Goal: Task Accomplishment & Management: Manage account settings

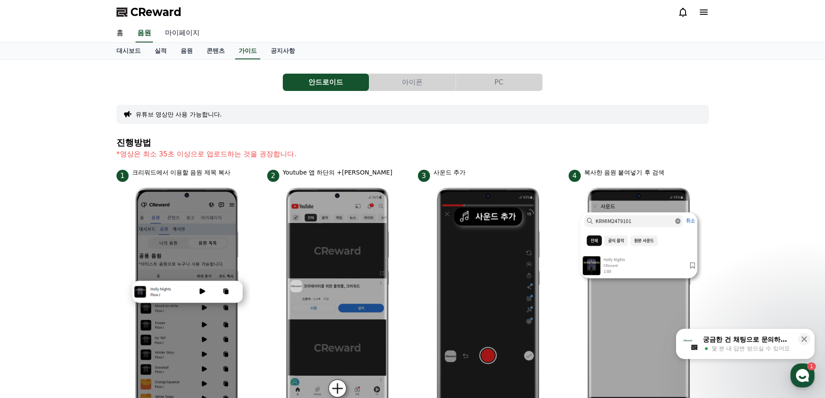
click at [177, 35] on link "마이페이지" at bounding box center [182, 33] width 48 height 18
select select "**********"
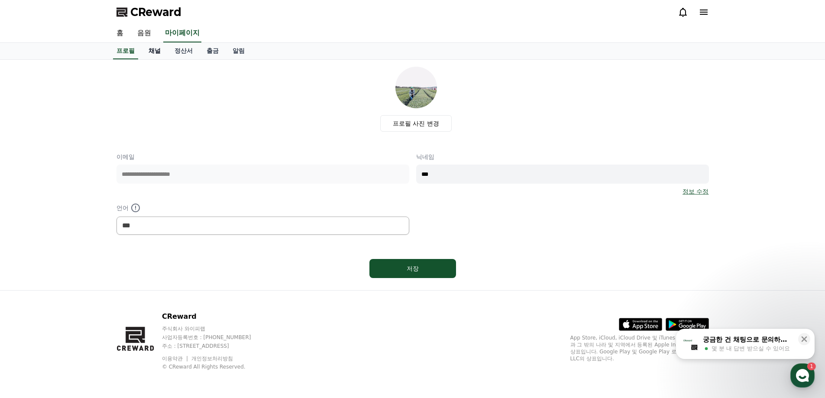
click at [156, 48] on link "채널" at bounding box center [155, 51] width 26 height 16
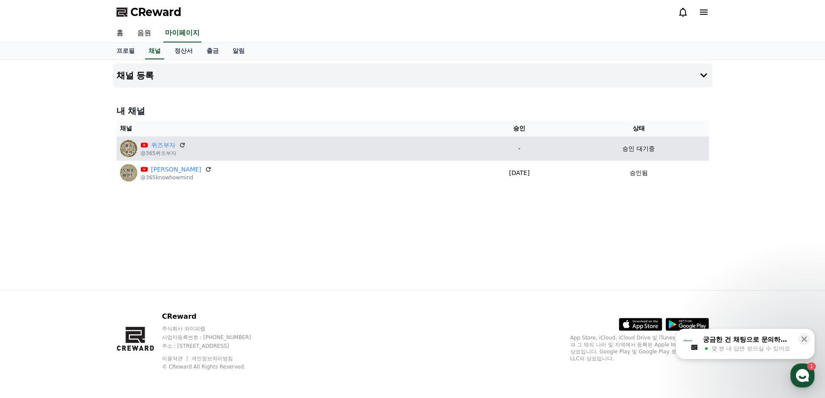
click at [616, 153] on div "승인 대기중" at bounding box center [638, 148] width 133 height 9
click at [503, 139] on td "-" at bounding box center [519, 148] width 98 height 24
click at [491, 143] on td "-" at bounding box center [519, 148] width 98 height 24
click at [180, 144] on icon at bounding box center [182, 145] width 8 height 8
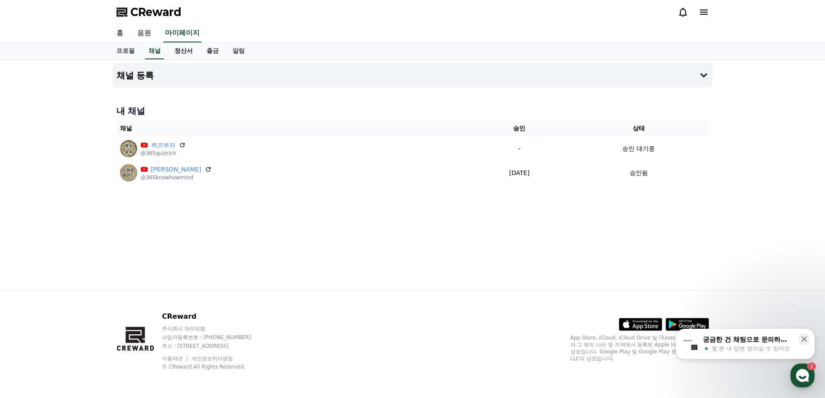
click at [184, 56] on link "정산서" at bounding box center [184, 51] width 32 height 16
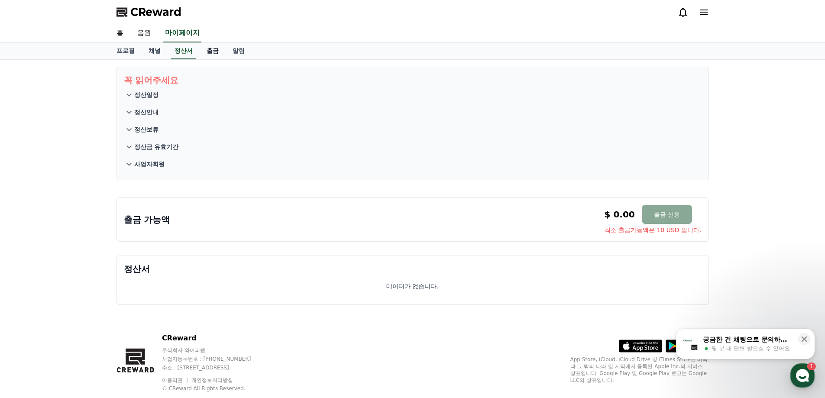
click at [210, 56] on link "출금" at bounding box center [213, 51] width 26 height 16
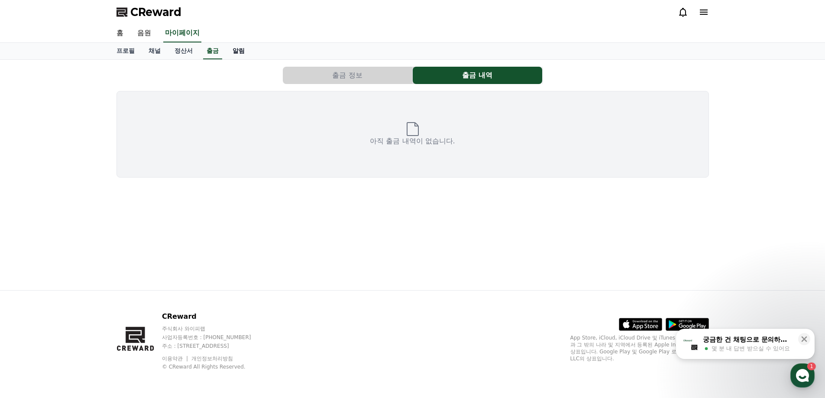
click at [236, 58] on link "알림" at bounding box center [239, 51] width 26 height 16
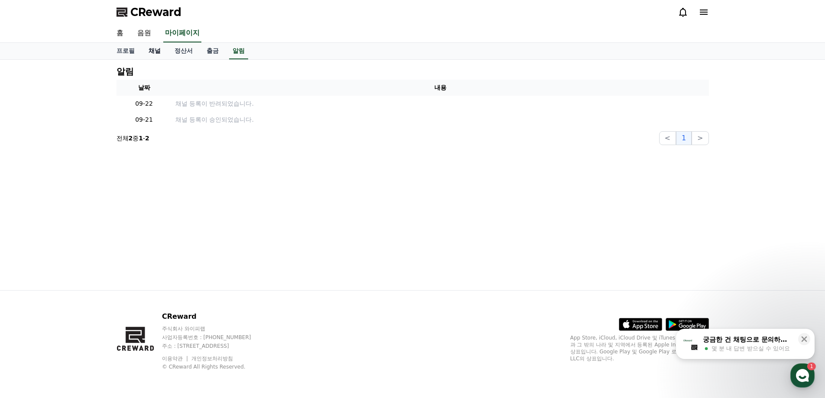
click at [156, 52] on link "채널" at bounding box center [155, 51] width 26 height 16
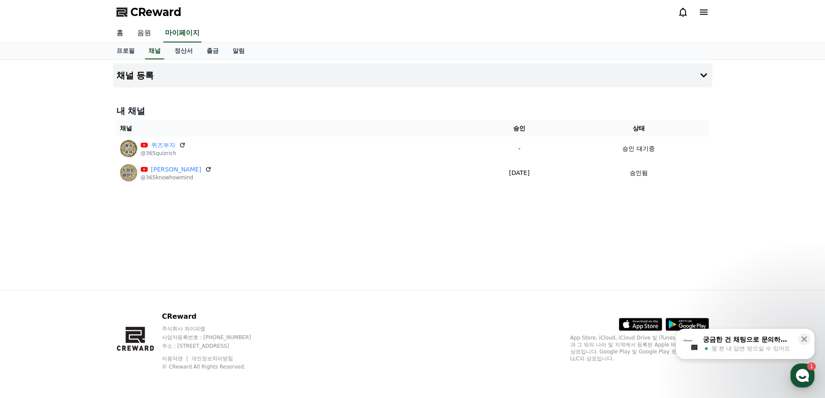
click at [147, 36] on link "음원" at bounding box center [144, 33] width 28 height 18
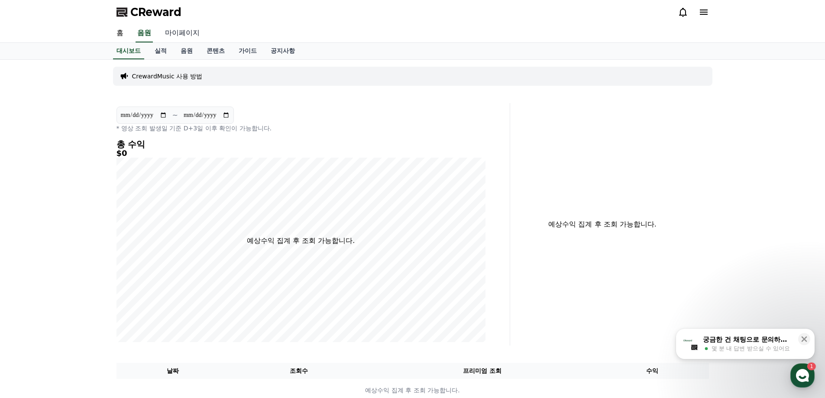
click at [172, 34] on link "마이페이지" at bounding box center [182, 33] width 48 height 18
select select "**********"
